Goal: Navigation & Orientation: Go to known website

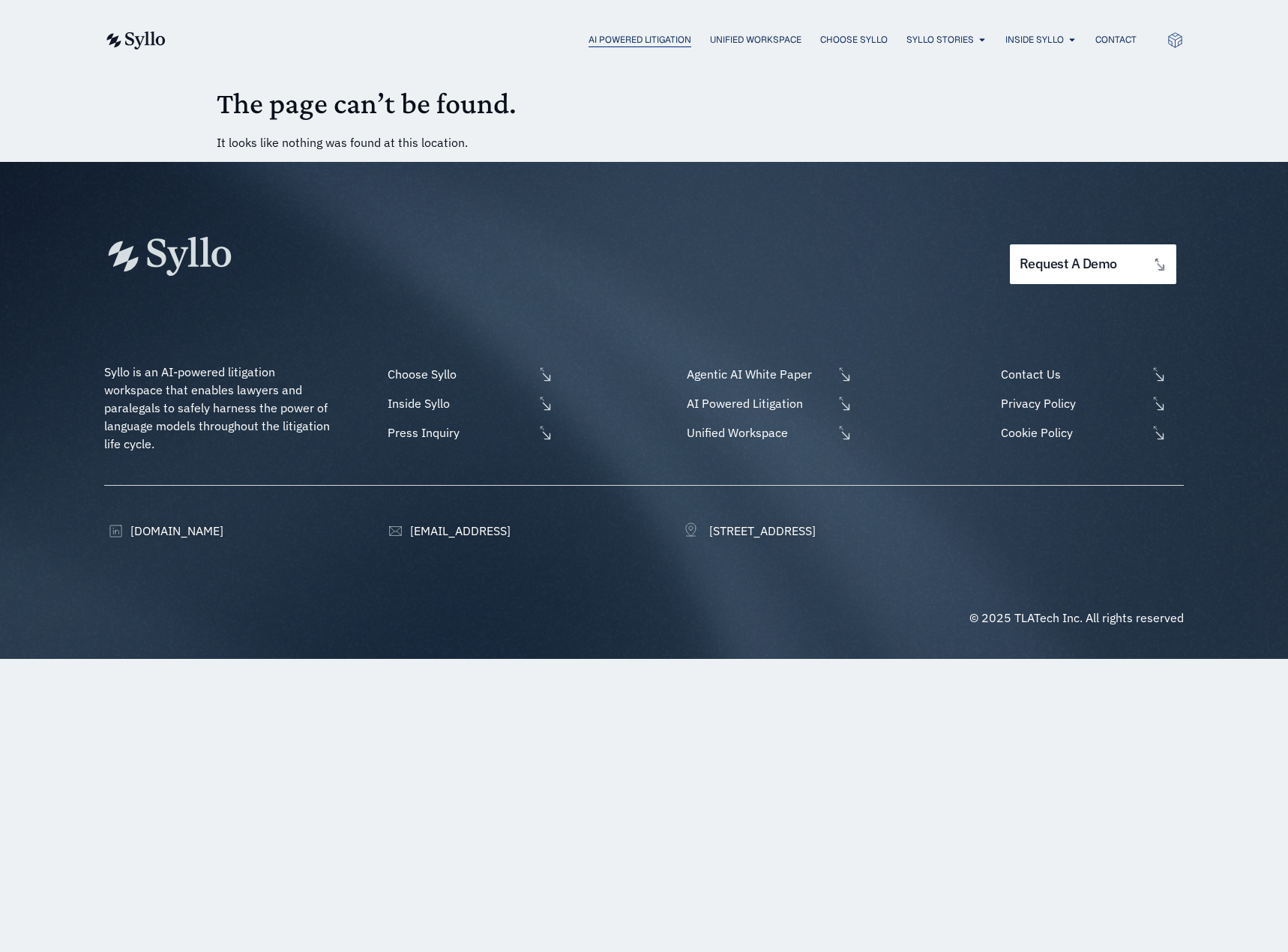
click at [622, 38] on span "AI Powered Litigation" at bounding box center [640, 39] width 103 height 14
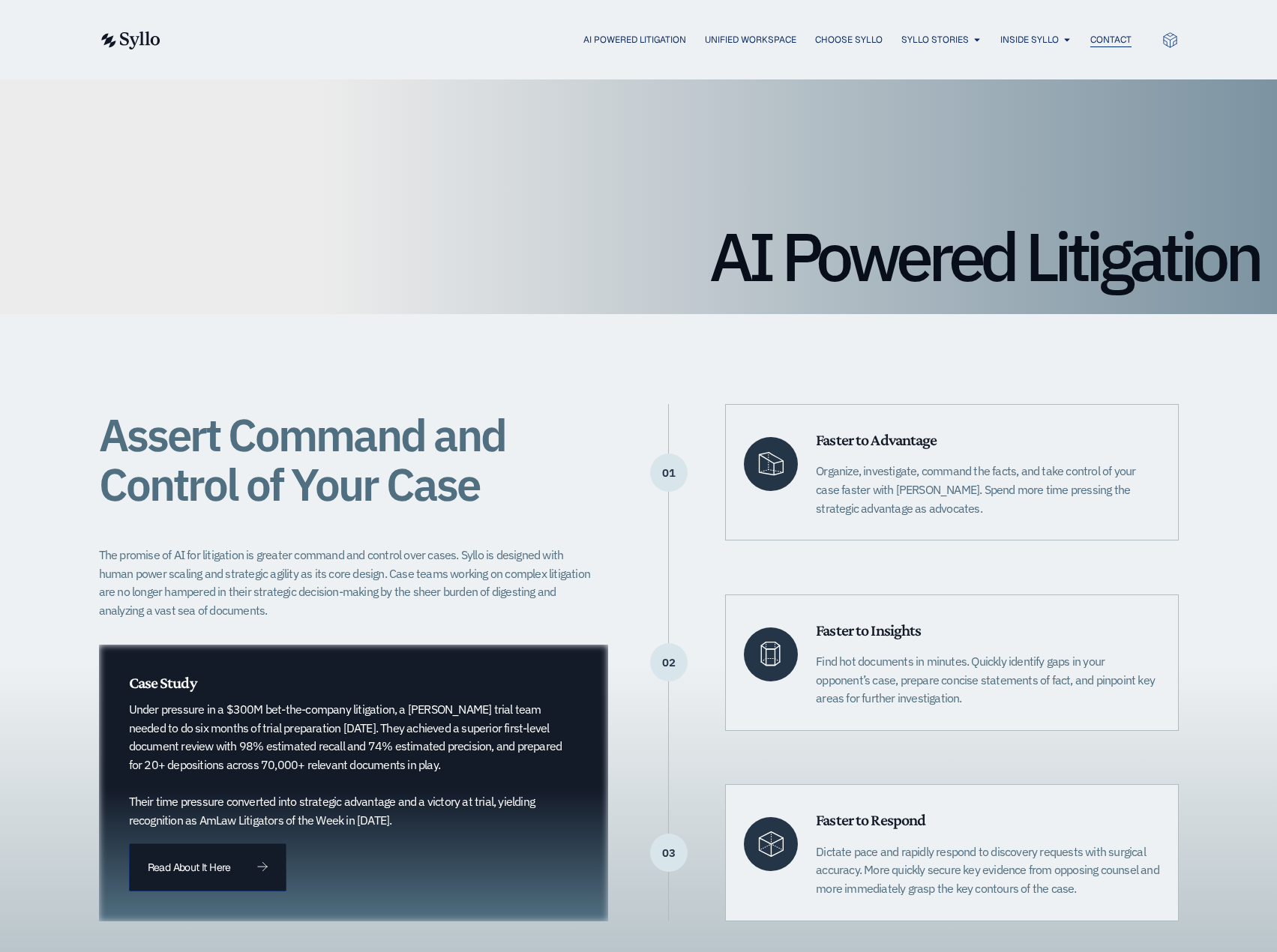
click at [1105, 36] on span "Contact" at bounding box center [1110, 39] width 41 height 14
